Goal: Check status: Check status

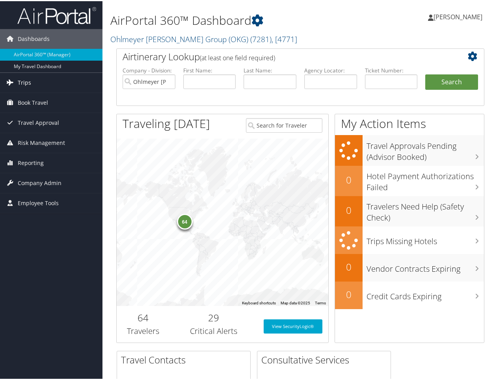
click at [26, 80] on span "Trips" at bounding box center [24, 82] width 13 height 20
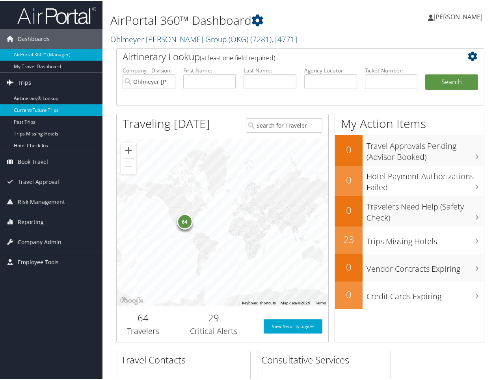
click at [30, 108] on link "Current/Future Trips" at bounding box center [51, 109] width 102 height 12
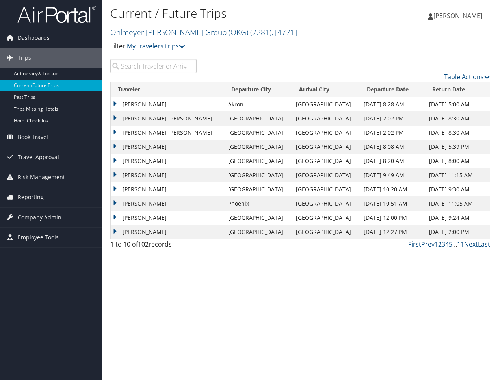
click at [148, 65] on input "search" at bounding box center [153, 66] width 86 height 14
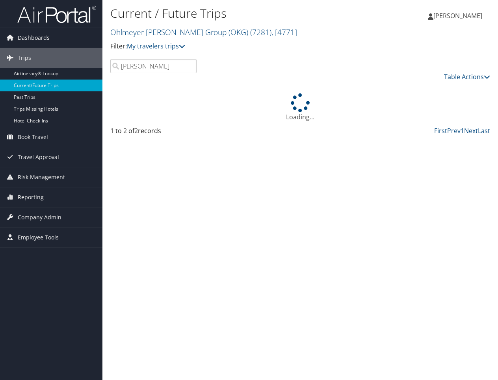
click at [115, 102] on div "Loading..." at bounding box center [300, 107] width 380 height 28
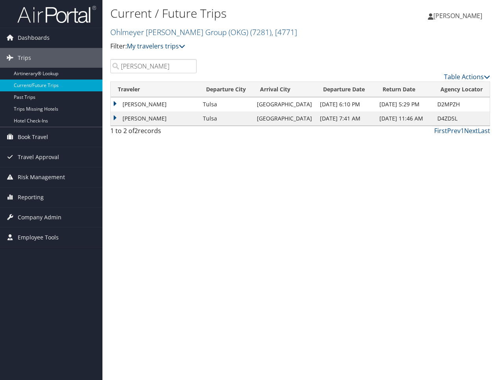
click at [115, 103] on td "[PERSON_NAME]" at bounding box center [155, 104] width 88 height 14
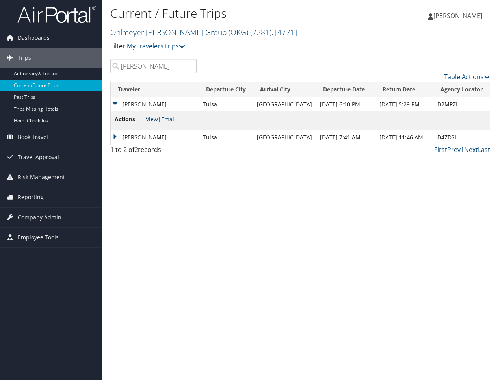
click at [153, 119] on link "View" at bounding box center [152, 118] width 12 height 7
drag, startPoint x: 156, startPoint y: 68, endPoint x: 100, endPoint y: 60, distance: 56.6
click at [101, 60] on div "Dashboards AirPortal 360™ (Manager) My Travel Dashboard Trips Airtinerary® Look…" at bounding box center [249, 190] width 498 height 380
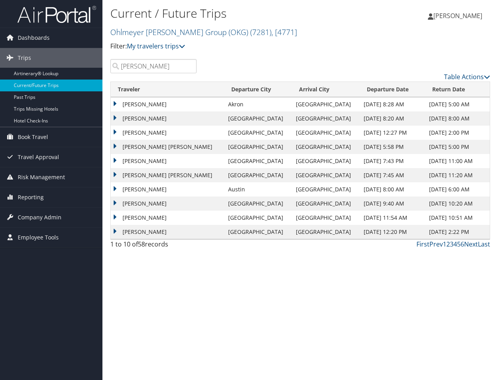
type input "[PERSON_NAME]"
click at [268, 69] on div "Table Actions" at bounding box center [350, 70] width 294 height 22
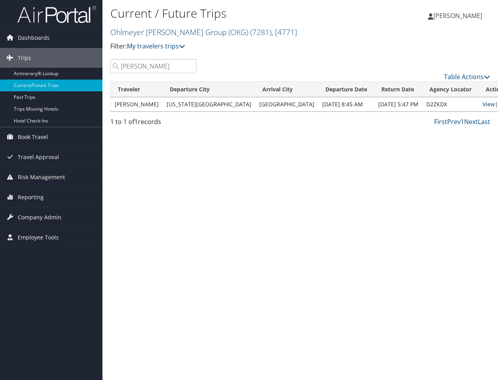
click at [483, 101] on link "View" at bounding box center [489, 104] width 12 height 7
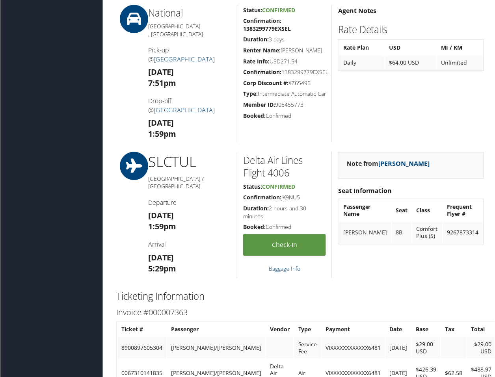
scroll to position [528, 0]
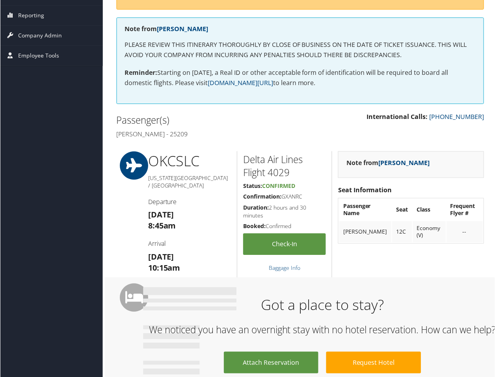
scroll to position [129, 0]
